Goal: Task Accomplishment & Management: Complete application form

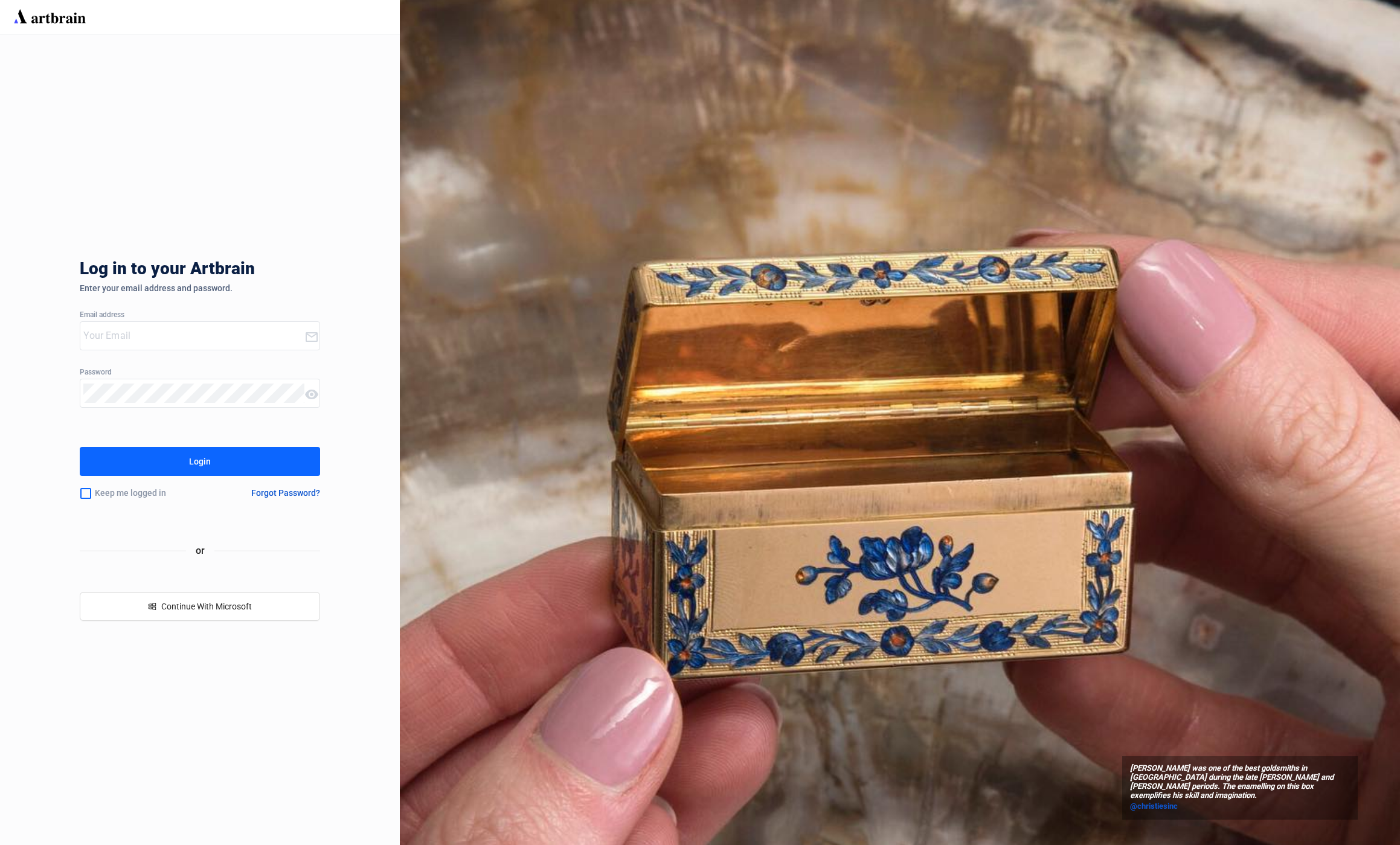
click at [140, 335] on input "email" at bounding box center [193, 336] width 220 height 19
click at [178, 333] on input "email" at bounding box center [193, 336] width 220 height 19
paste input "[EMAIL_ADDRESS][DOMAIN_NAME]"
type input "[EMAIL_ADDRESS][DOMAIN_NAME]"
click at [202, 453] on div "Login" at bounding box center [200, 461] width 22 height 19
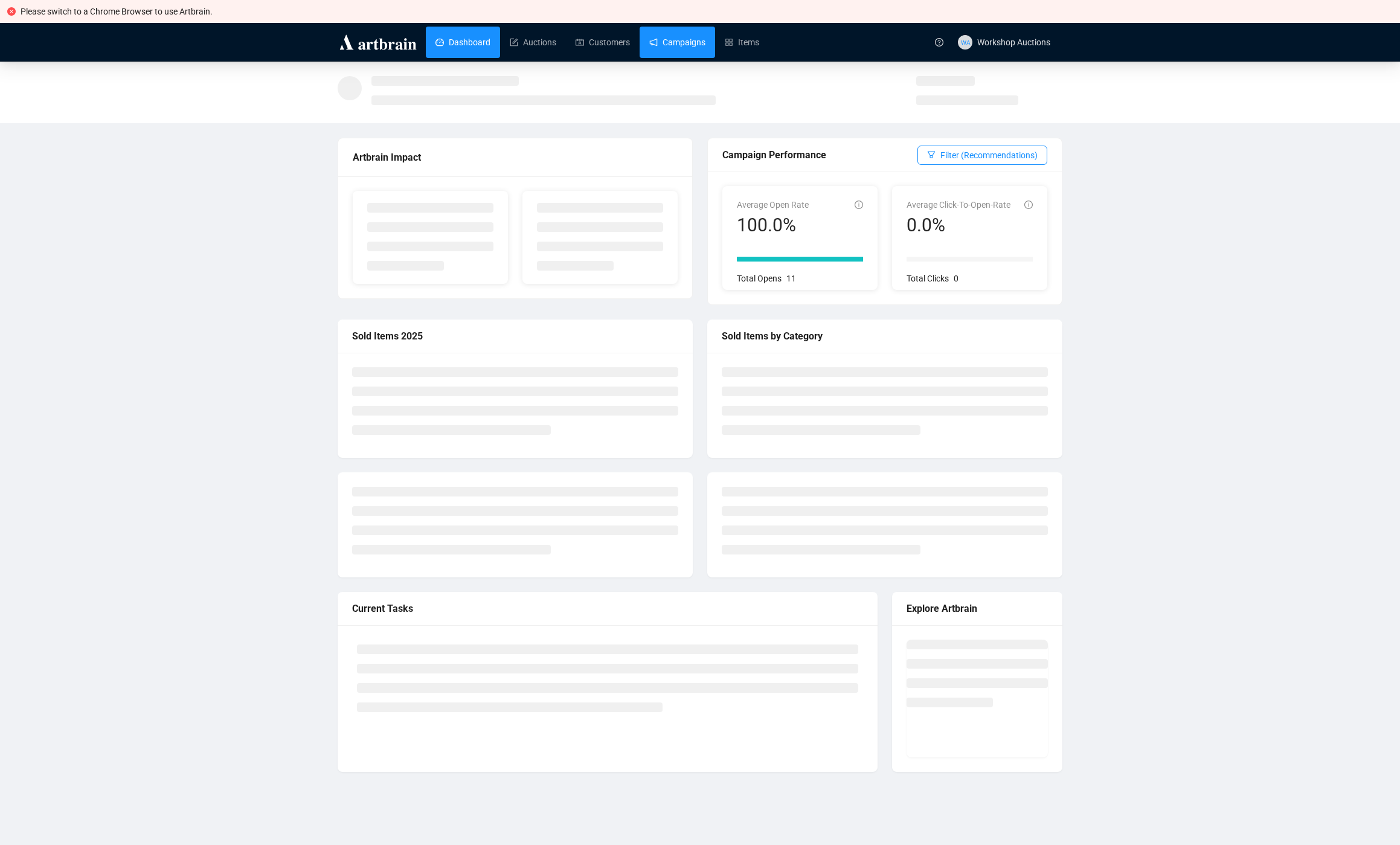
click at [706, 53] on link "Campaigns" at bounding box center [677, 42] width 56 height 32
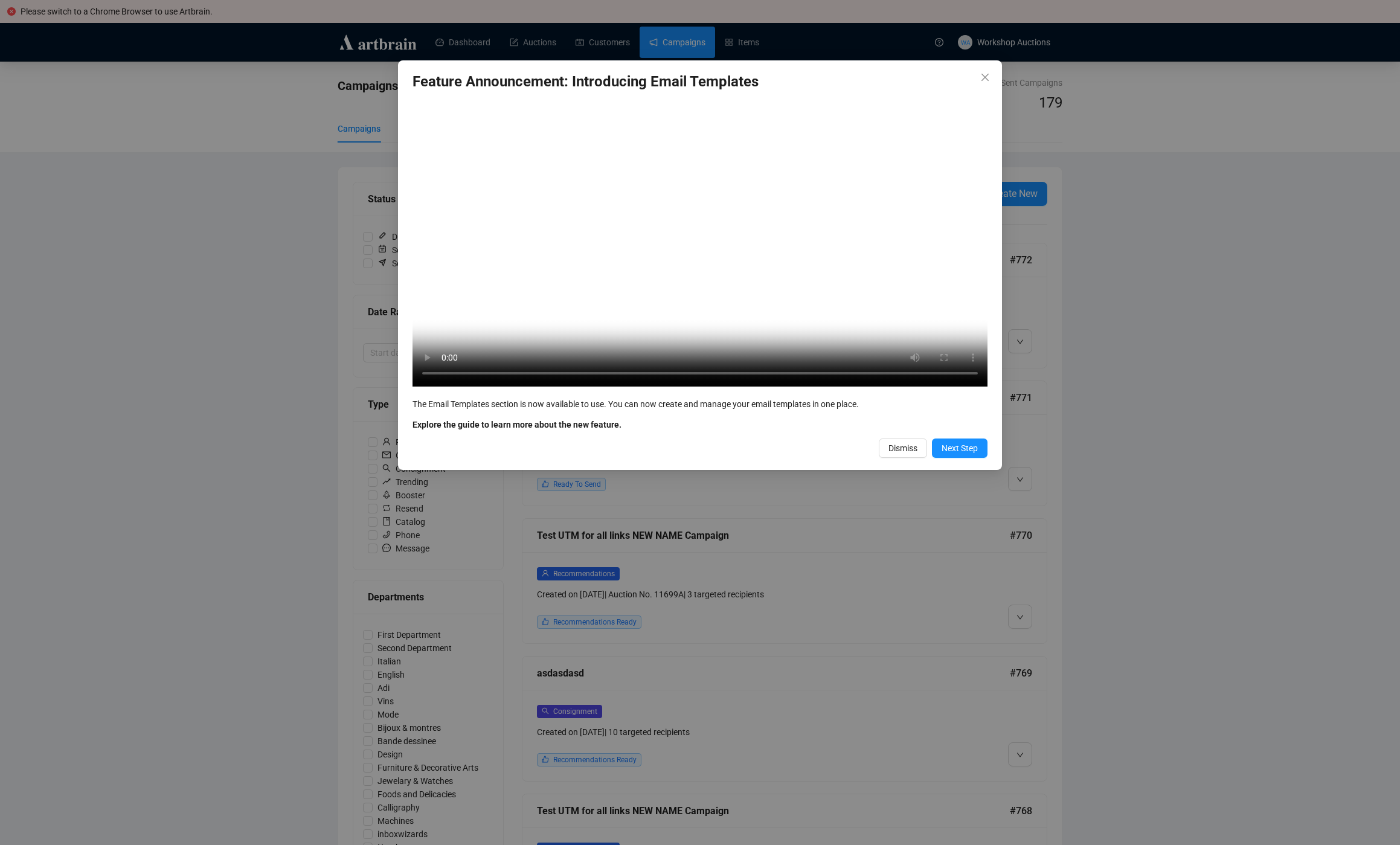
click at [1182, 379] on div "Feature Announcement: Introducing Email Templates Your browser does not support…" at bounding box center [700, 422] width 1400 height 845
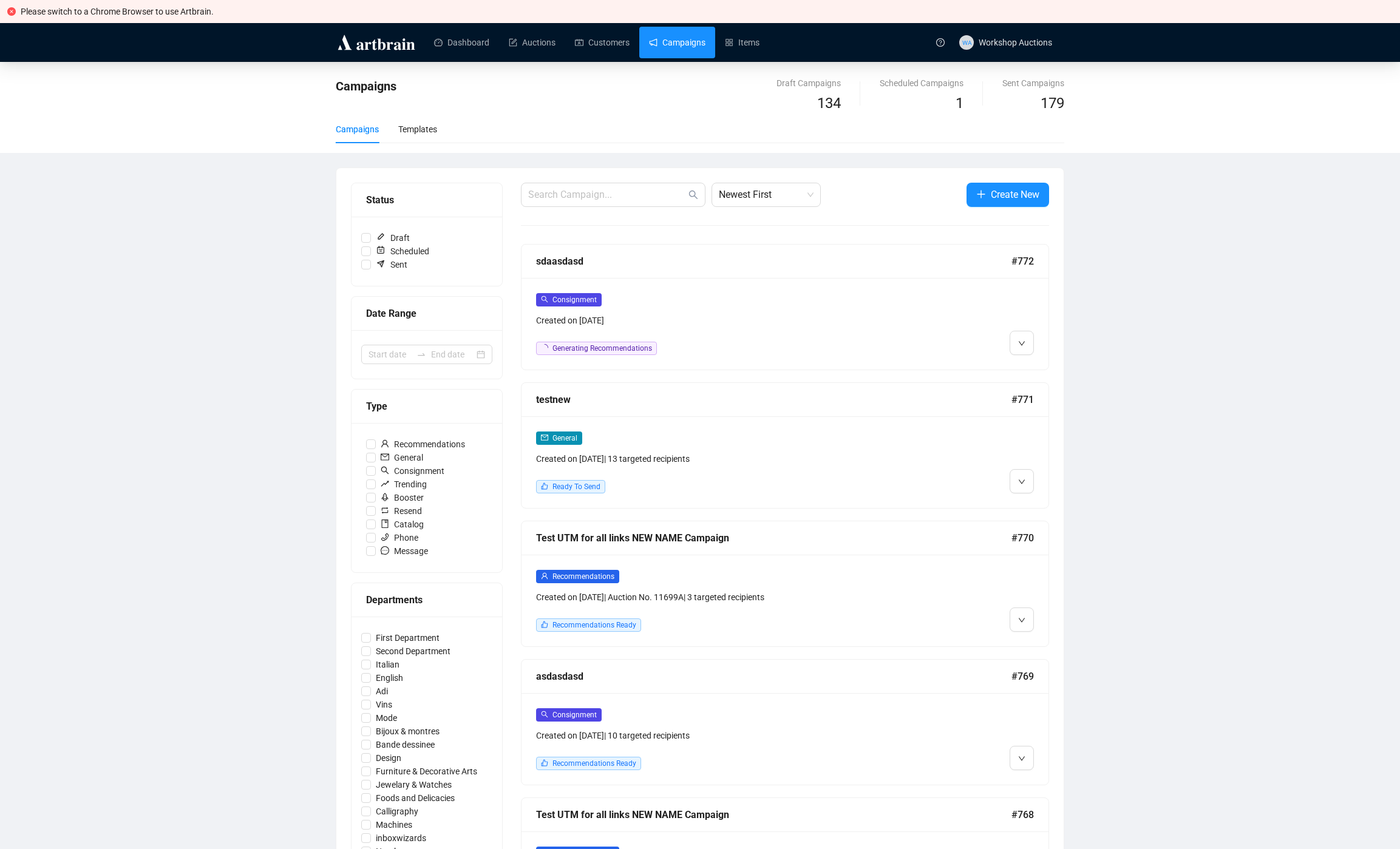
click at [989, 179] on div "Status Draft Scheduled Sent Date Range Type Recommendations General Consignment…" at bounding box center [700, 782] width 728 height 1229
click at [990, 191] on span "Create New" at bounding box center [1014, 195] width 48 height 15
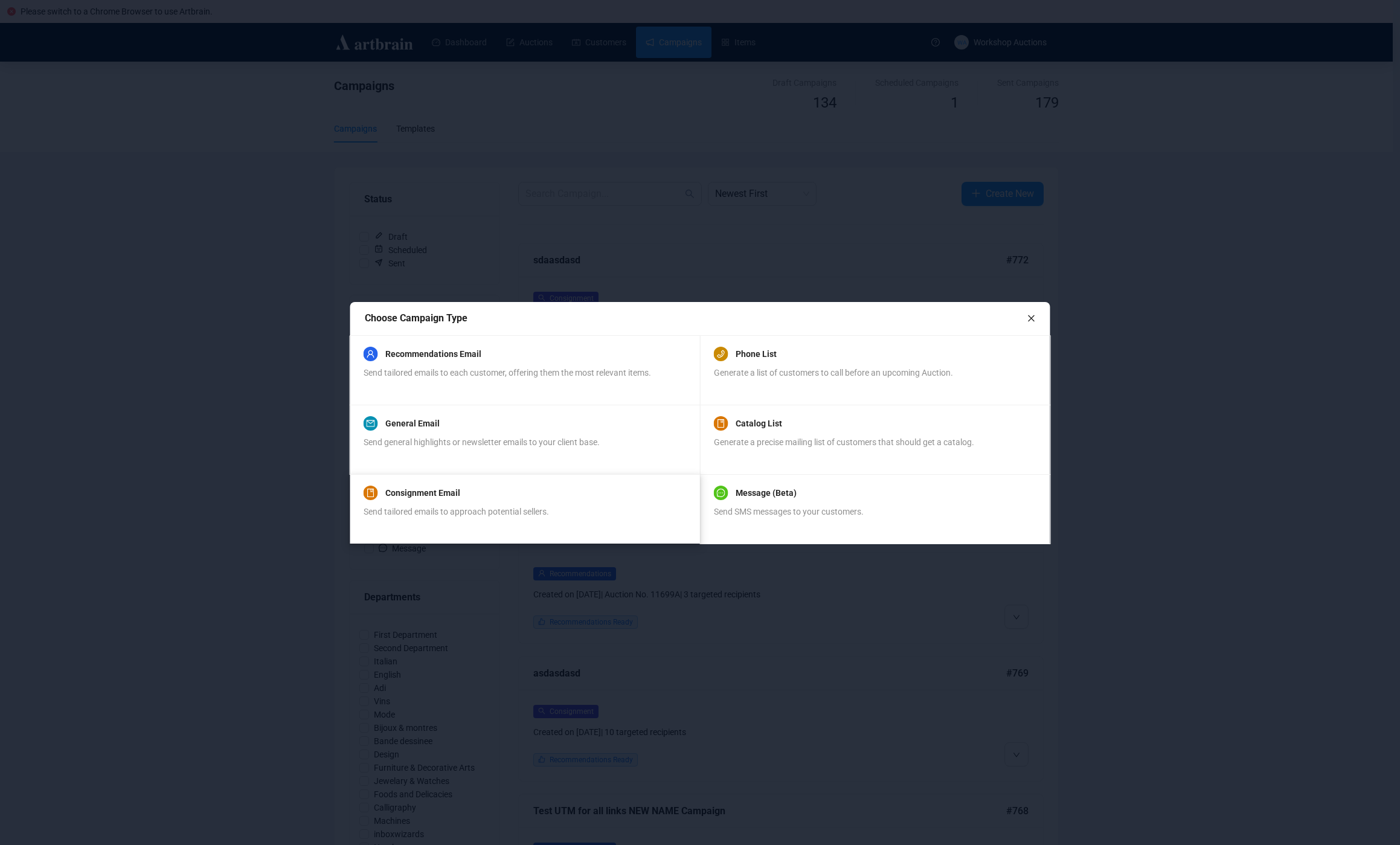
click at [559, 502] on div "Consignment Email Send tailored emails to approach potential sellers." at bounding box center [524, 509] width 322 height 41
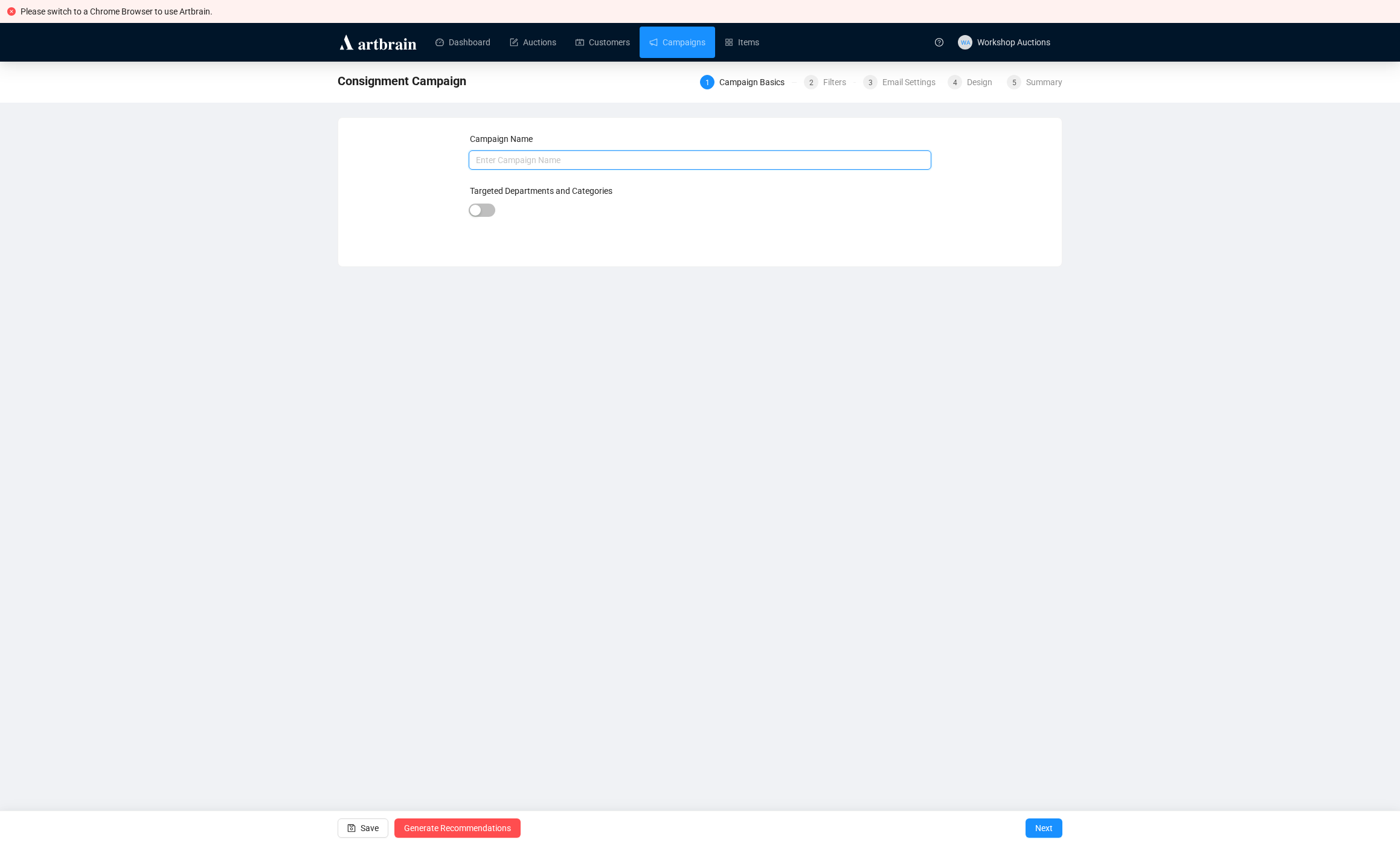
click at [502, 157] on input "text" at bounding box center [701, 160] width 463 height 19
type input "asdasda"
click at [1048, 830] on span "Next" at bounding box center [1044, 828] width 17 height 34
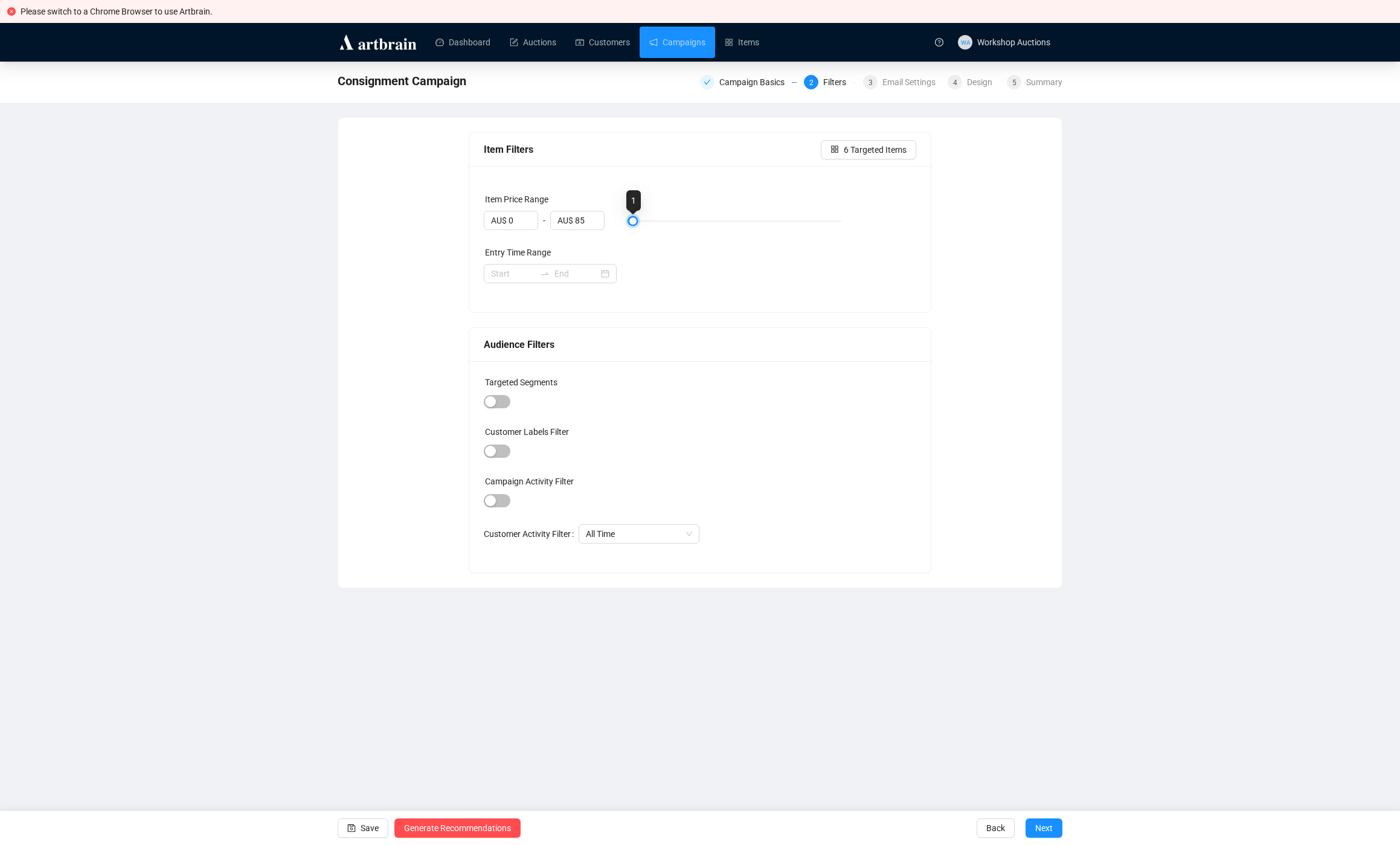
type input "AU$ 100"
drag, startPoint x: 637, startPoint y: 220, endPoint x: 938, endPoint y: 222, distance: 301.0
click at [938, 222] on div "Item Filters Targeted Items Item Price Range AU$ 0 - AU$ 100 Entry Time Range A…" at bounding box center [700, 353] width 695 height 441
click at [879, 157] on button "656 Targeted Items" at bounding box center [863, 150] width 105 height 19
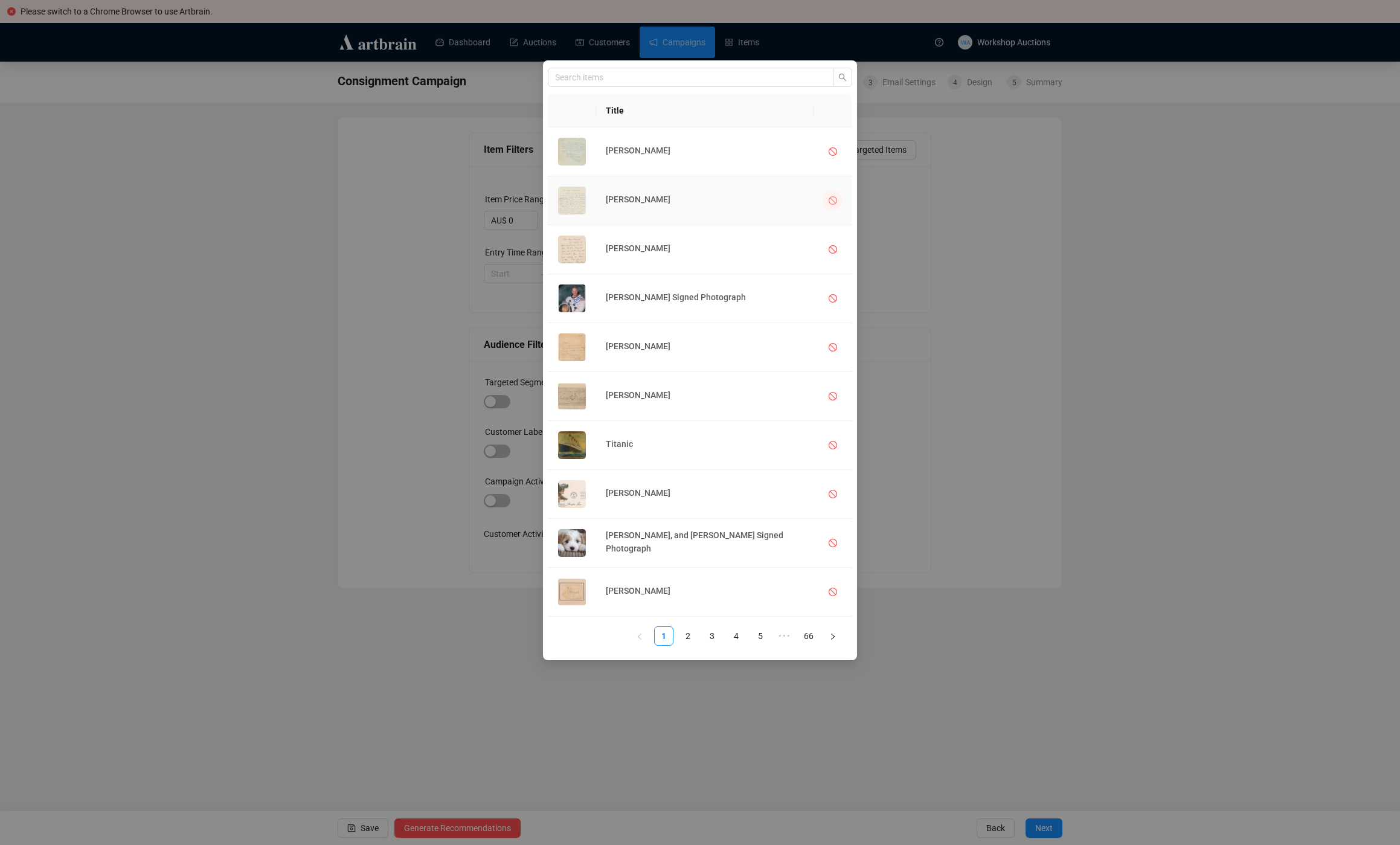
click at [835, 201] on button "button" at bounding box center [833, 201] width 19 height 19
click at [829, 248] on icon "stop" at bounding box center [833, 249] width 9 height 9
click at [1000, 420] on div "Title [PERSON_NAME] [PERSON_NAME] [PERSON_NAME] [PERSON_NAME] Signed Photograph…" at bounding box center [700, 422] width 1400 height 845
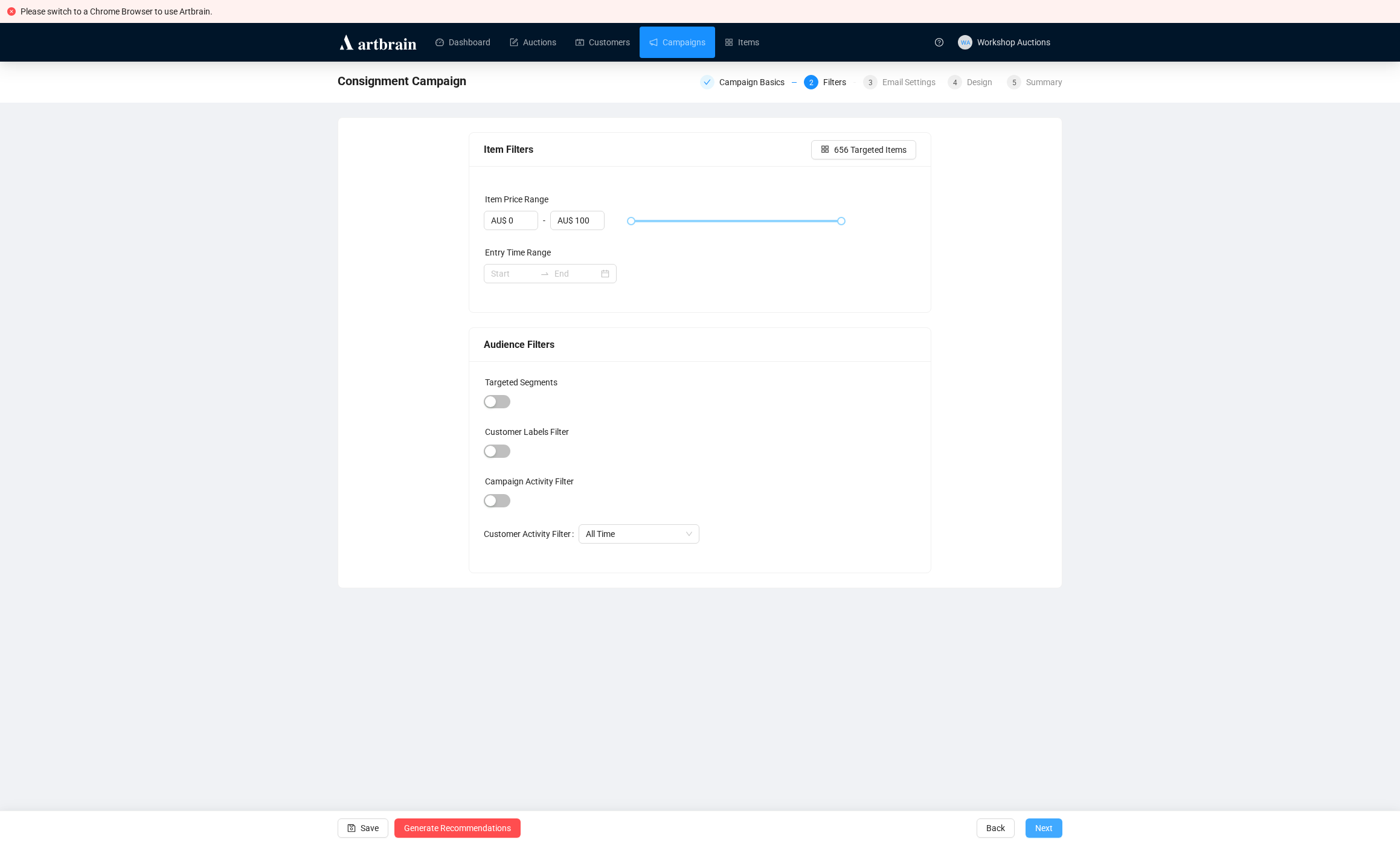
click at [1049, 832] on span "Next" at bounding box center [1044, 828] width 17 height 34
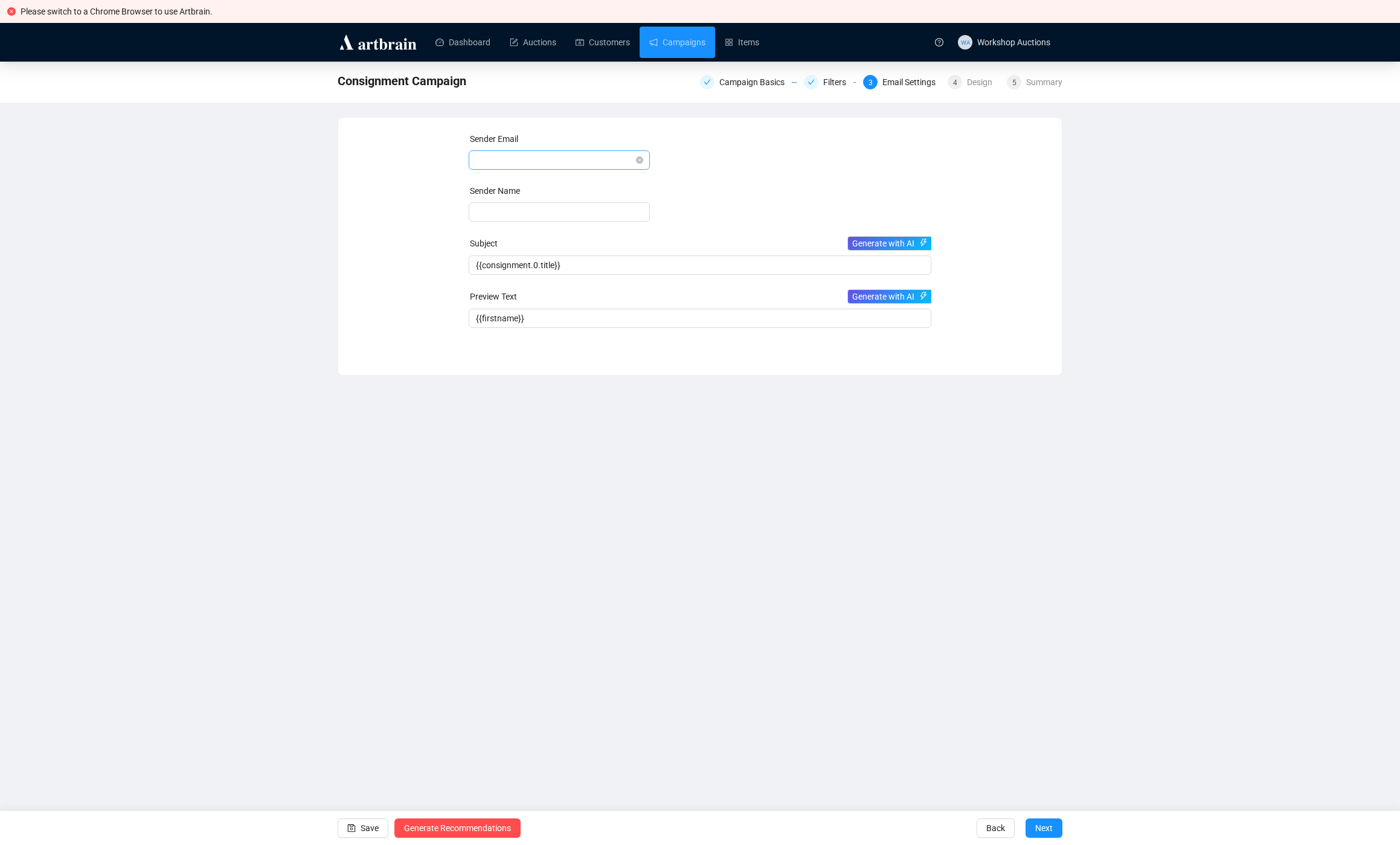
click at [590, 167] on span at bounding box center [559, 160] width 166 height 18
click at [582, 196] on div "[PERSON_NAME][EMAIL_ADDRESS][DOMAIN_NAME]" at bounding box center [559, 204] width 176 height 19
type input "[PERSON_NAME]"
click at [1051, 826] on span "Next" at bounding box center [1044, 828] width 17 height 34
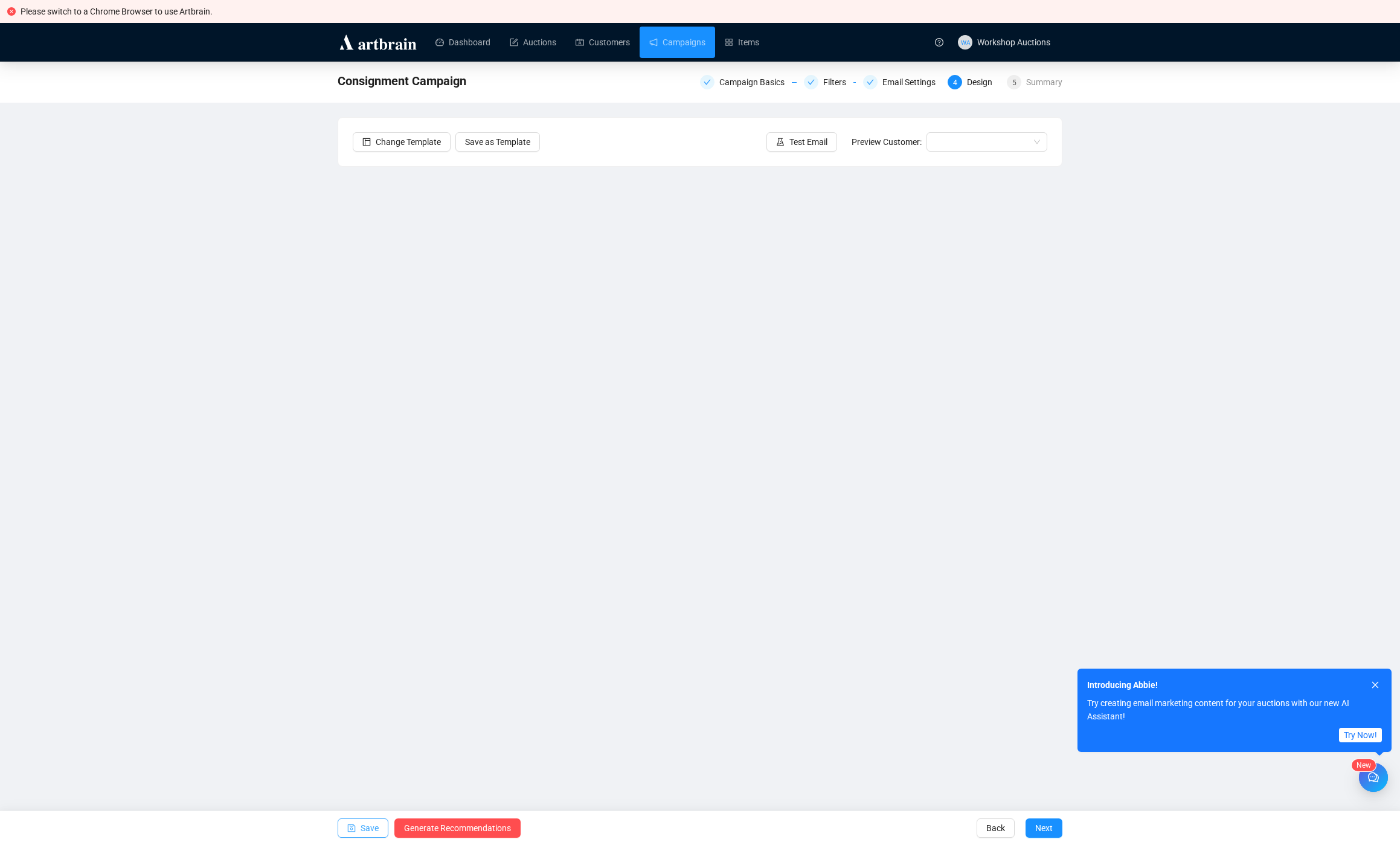
click at [373, 825] on span "Save" at bounding box center [369, 828] width 18 height 34
click at [96, 395] on div "asdasda Campaign Basics Filters Email Settings 4 Design 5 Summary Change Templa…" at bounding box center [700, 376] width 1400 height 629
click at [334, 451] on div "asdasda Campaign Basics Filters Email Settings 4 Design 5 Summary Change Templa…" at bounding box center [700, 376] width 1400 height 629
click at [364, 823] on span "Save" at bounding box center [369, 828] width 18 height 34
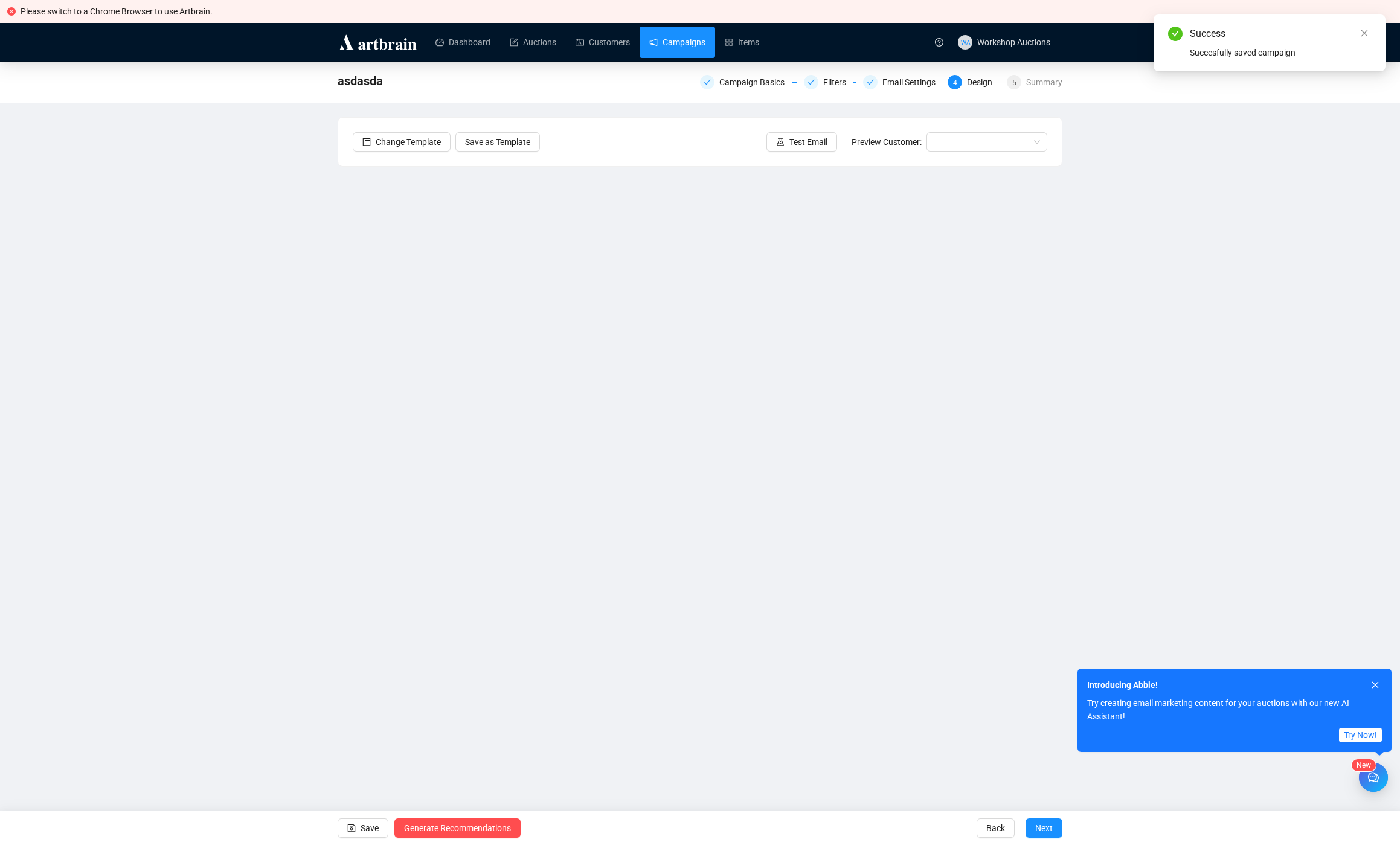
click at [706, 45] on link "Campaigns" at bounding box center [677, 42] width 56 height 32
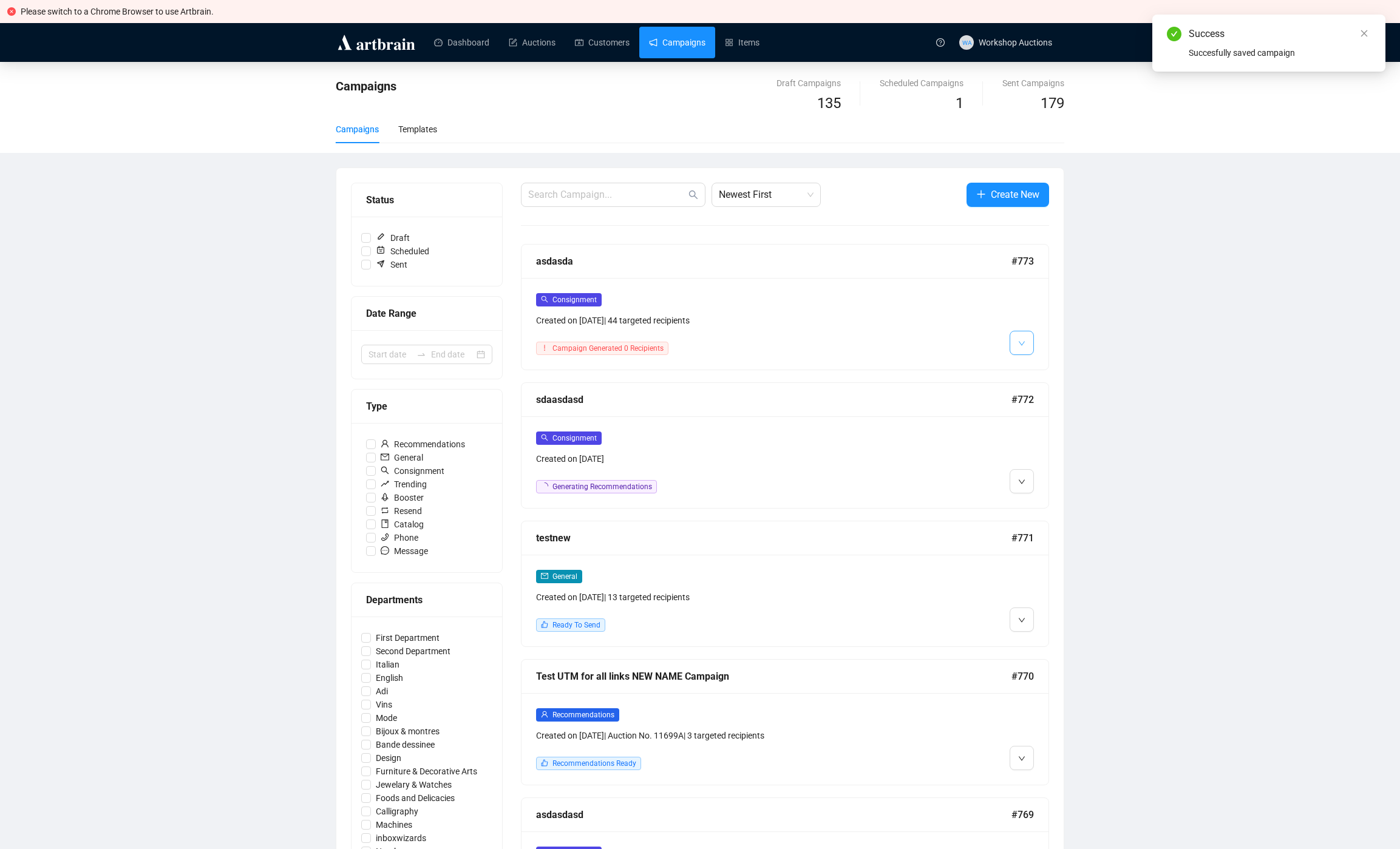
click at [1026, 339] on button "button" at bounding box center [1021, 342] width 24 height 24
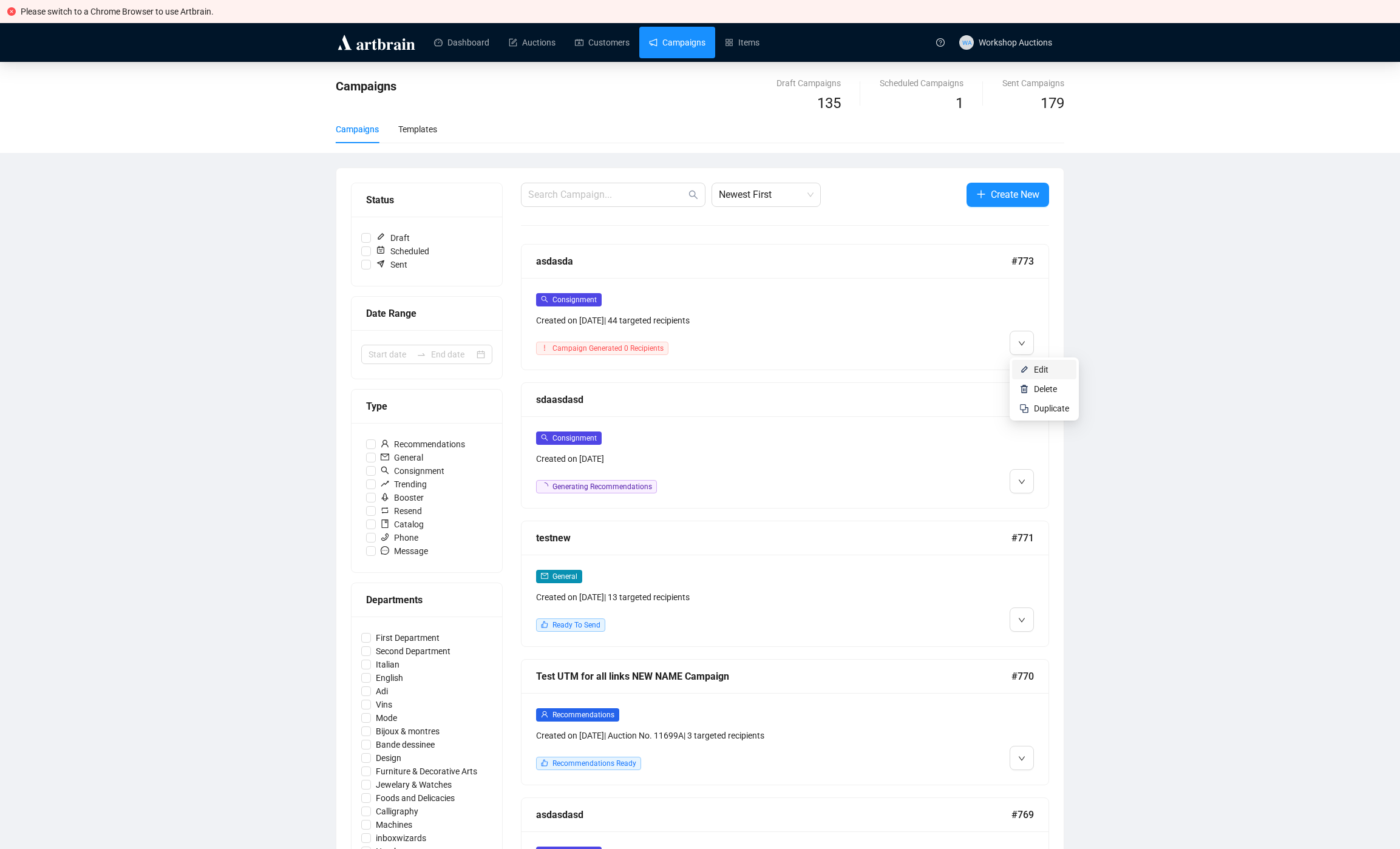
click at [1040, 366] on span "Edit" at bounding box center [1041, 370] width 14 height 10
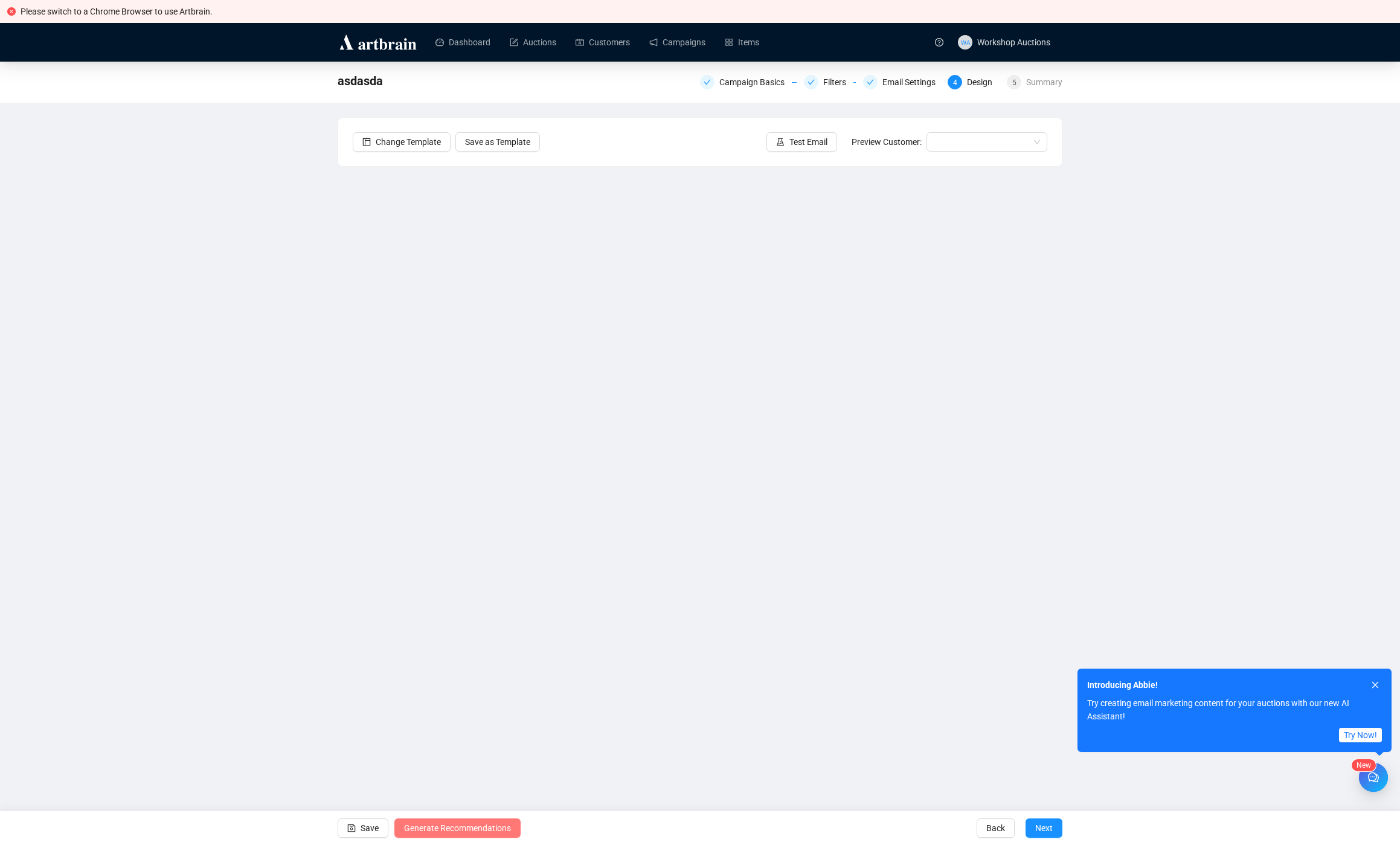
click at [458, 830] on span "Generate Recommendations" at bounding box center [457, 828] width 107 height 34
click at [703, 50] on link "Campaigns" at bounding box center [677, 42] width 56 height 32
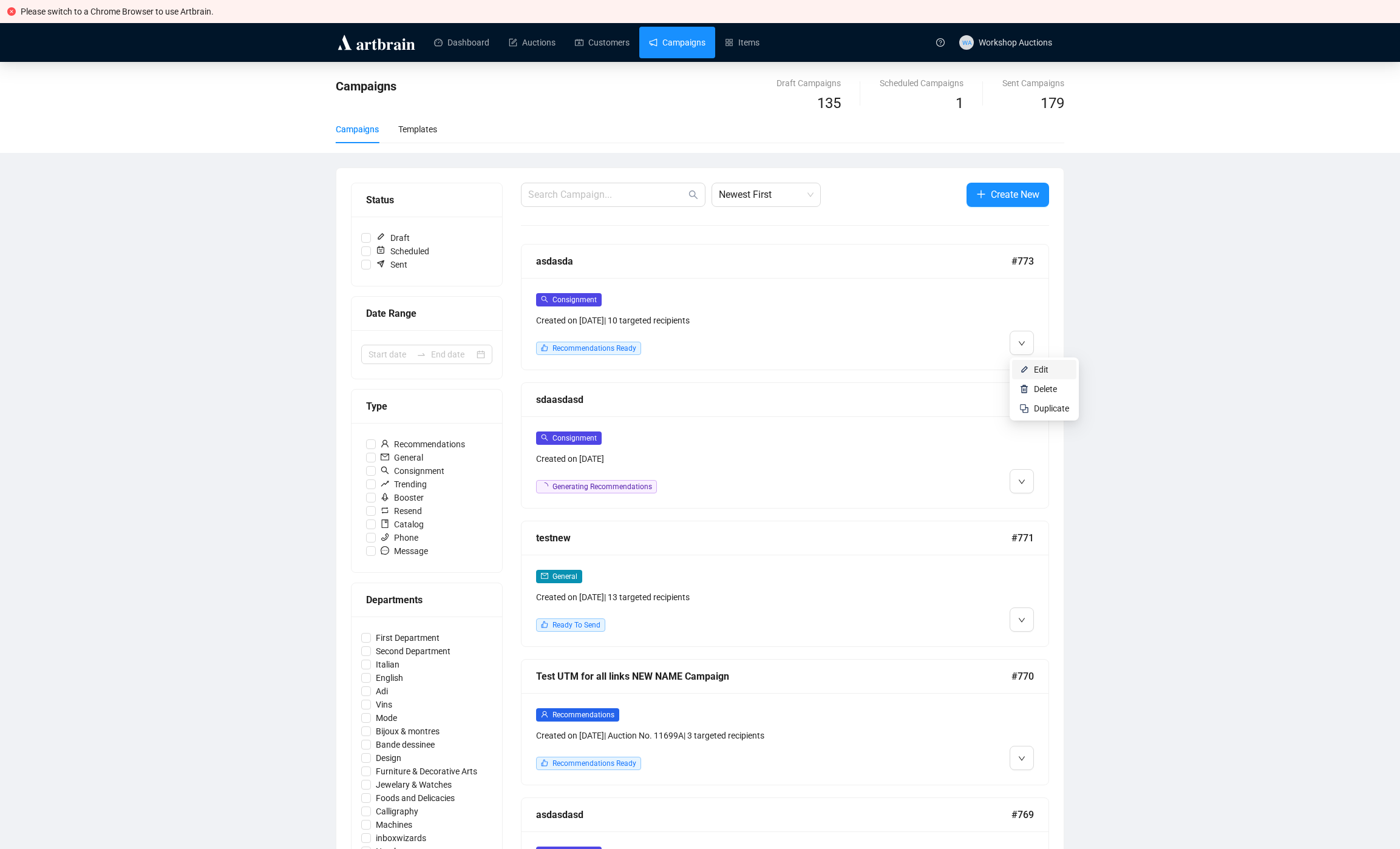
click at [1047, 363] on span "Edit" at bounding box center [1051, 370] width 35 height 14
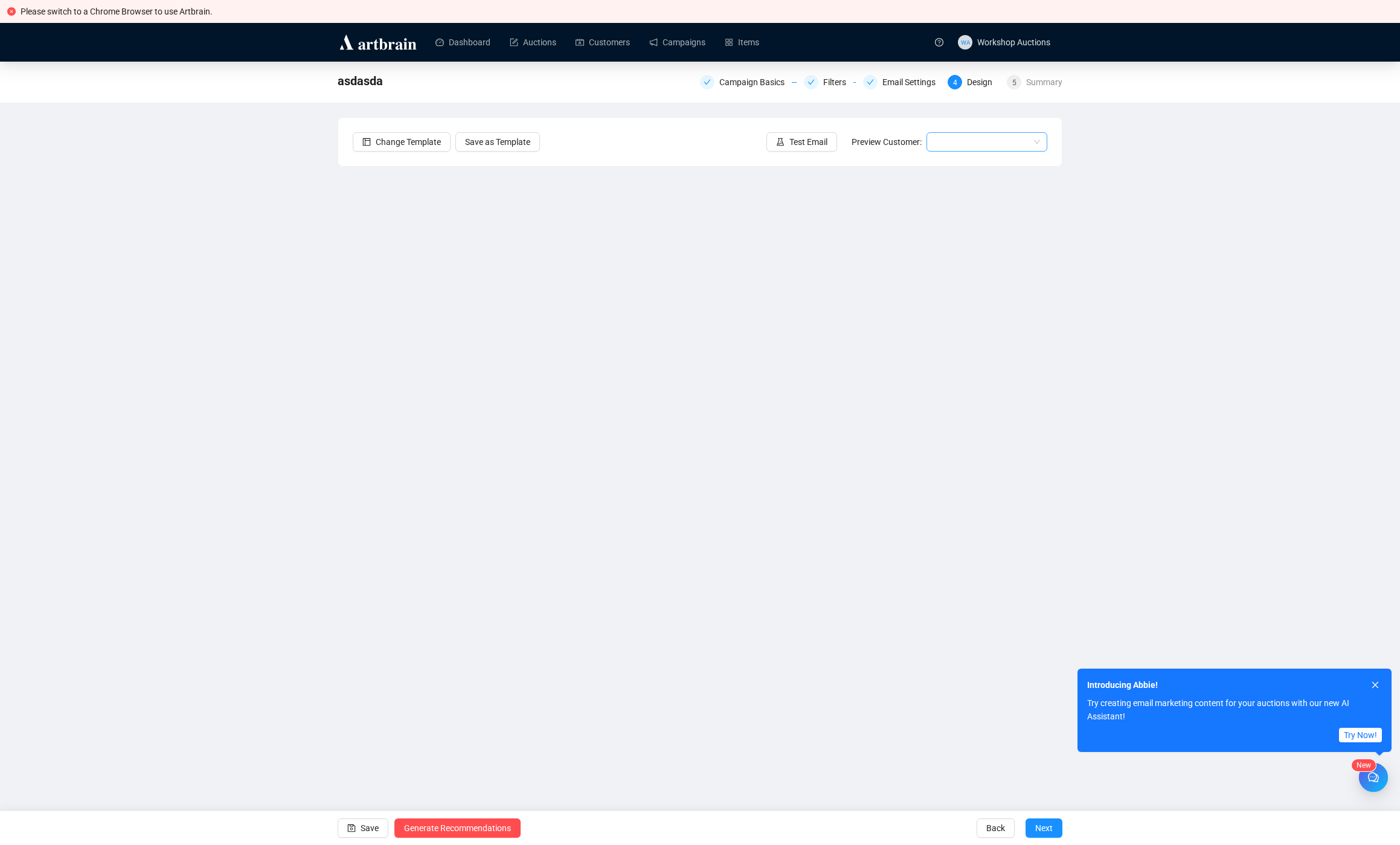
click at [979, 141] on input "search" at bounding box center [981, 141] width 95 height 18
click at [962, 183] on div "Bob | Example" at bounding box center [988, 186] width 102 height 13
click at [1057, 827] on button "Next" at bounding box center [1044, 828] width 37 height 19
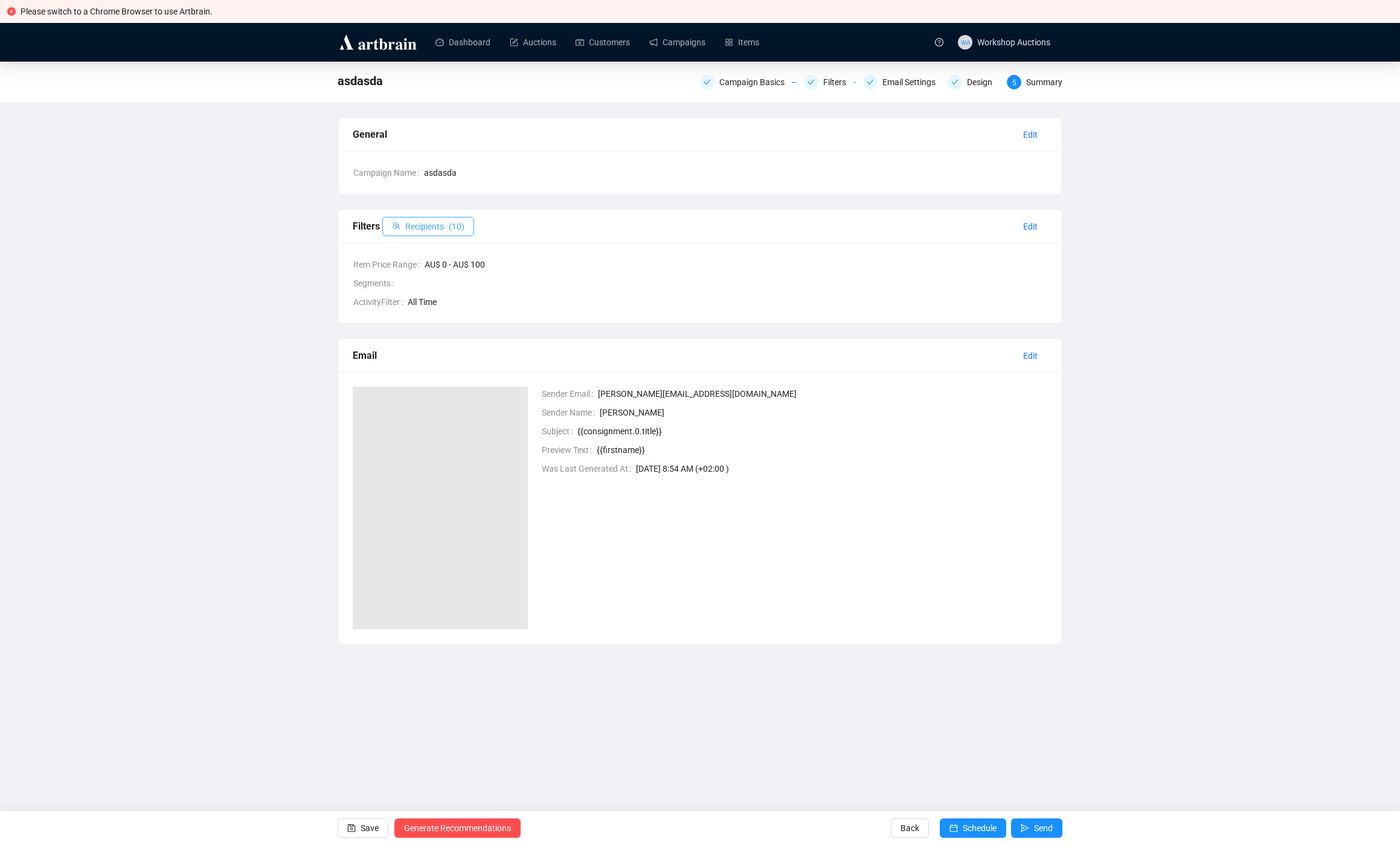
click at [449, 233] on button "Recipients ( 10 )" at bounding box center [428, 227] width 91 height 19
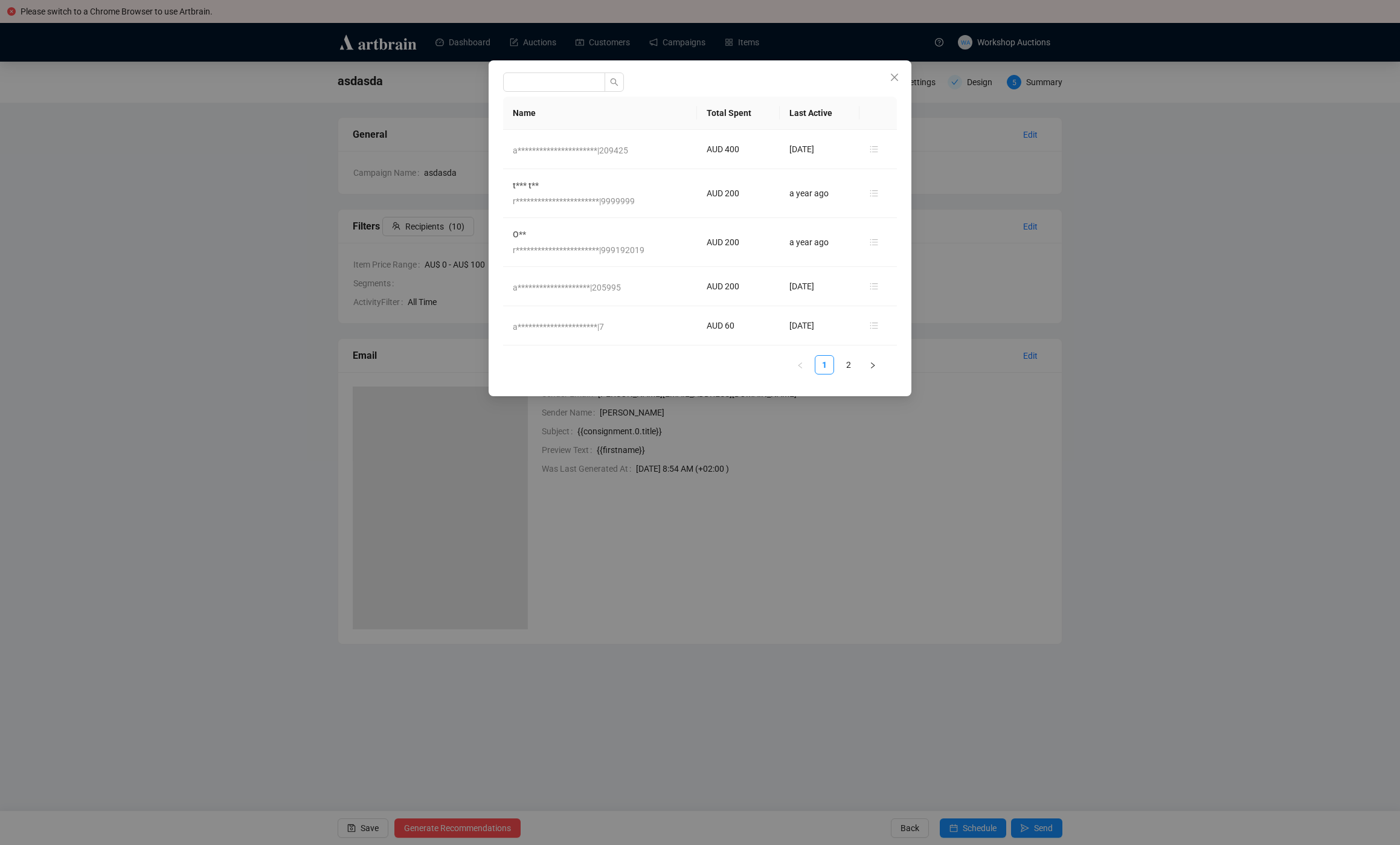
click at [1083, 197] on div "**********" at bounding box center [700, 422] width 1400 height 845
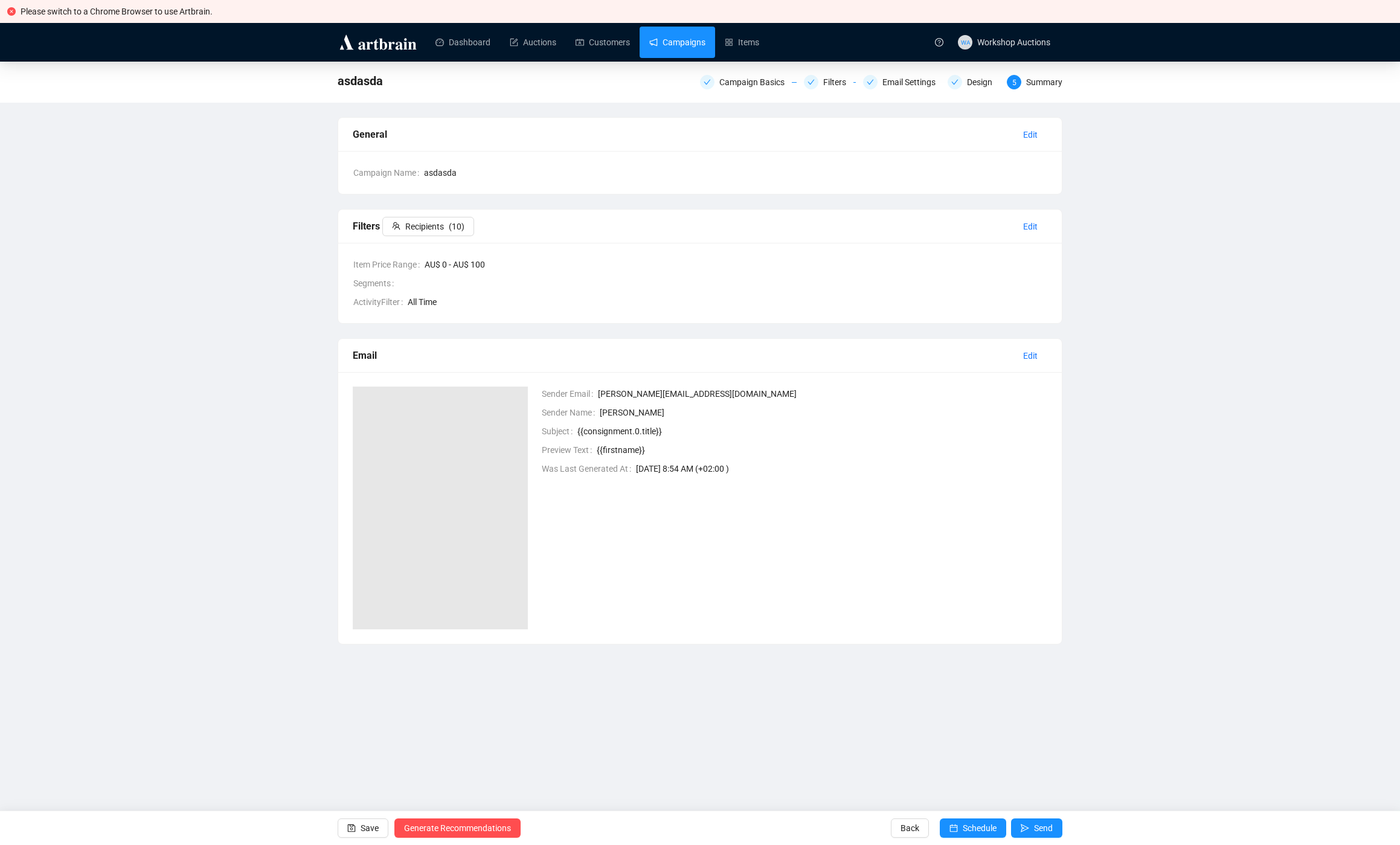
click at [675, 43] on link "Campaigns" at bounding box center [677, 42] width 56 height 32
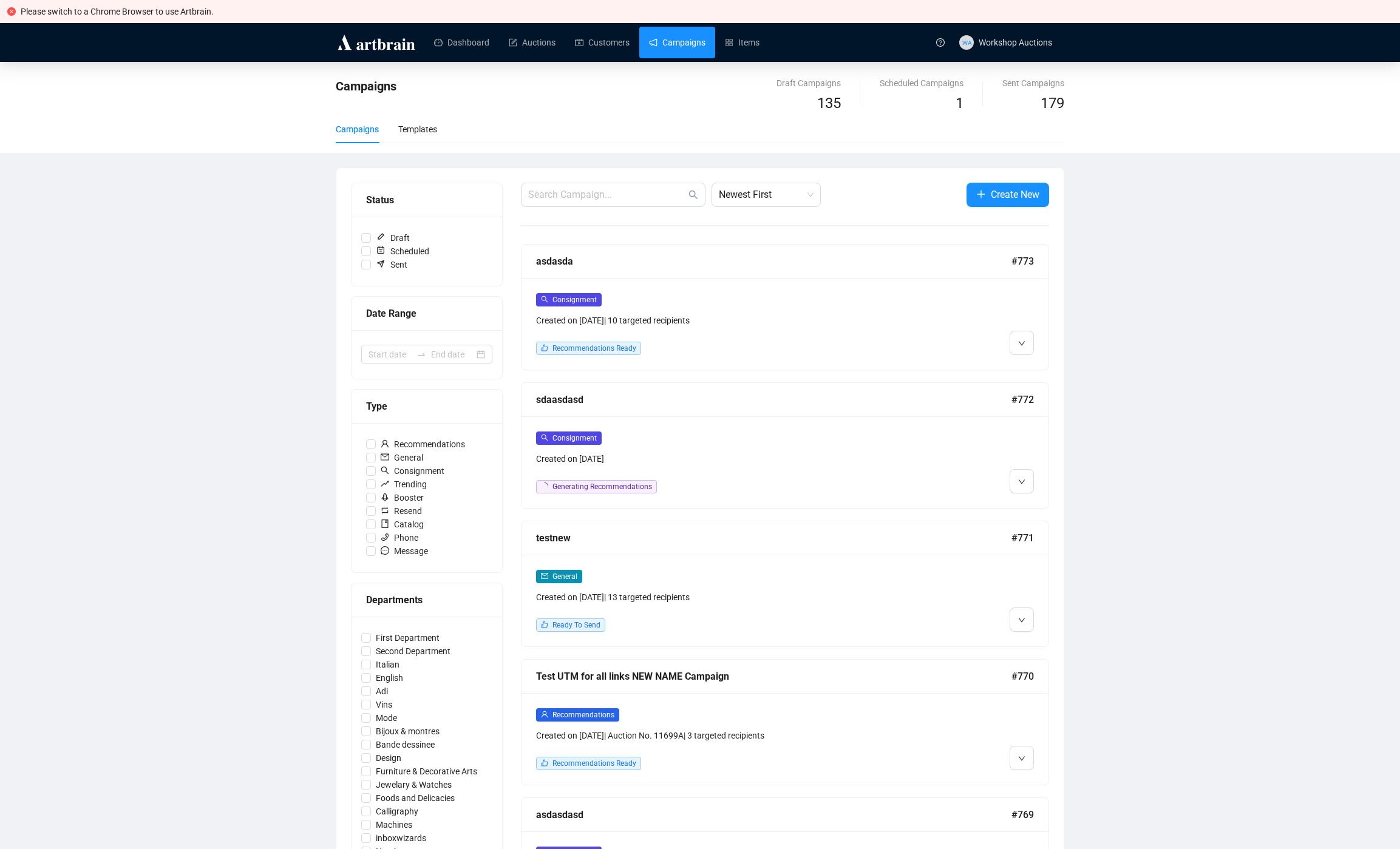
click at [249, 277] on div "Campaigns Draft Campaigns 135 Scheduled Campaigns 1 Sent Campaigns 179 Campaign…" at bounding box center [700, 729] width 1400 height 1336
